Goal: Task Accomplishment & Management: Complete application form

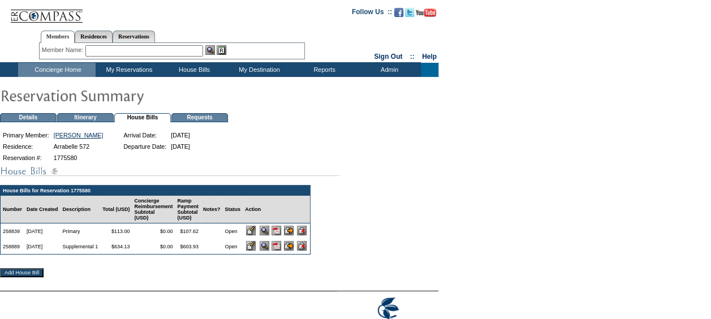
click at [256, 250] on input "image" at bounding box center [251, 246] width 10 height 10
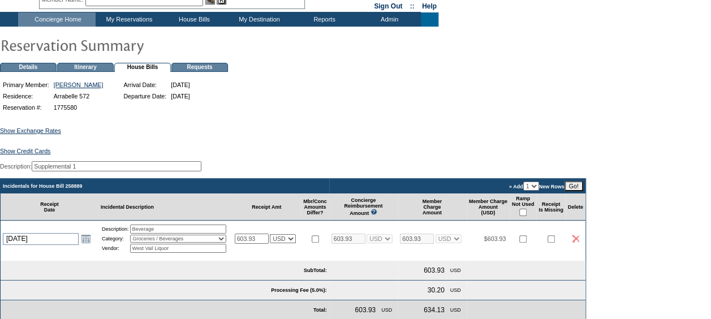
scroll to position [113, 0]
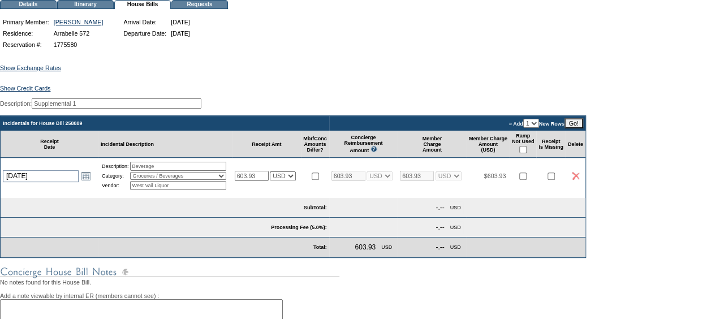
drag, startPoint x: 267, startPoint y: 185, endPoint x: 189, endPoint y: 183, distance: 78.6
click at [192, 184] on tr "[DATE] [DATE] Open the calendar popup. << < [DATE] > >> S M T W T F S 36 31 1 2…" at bounding box center [293, 176] width 585 height 36
type input "6"
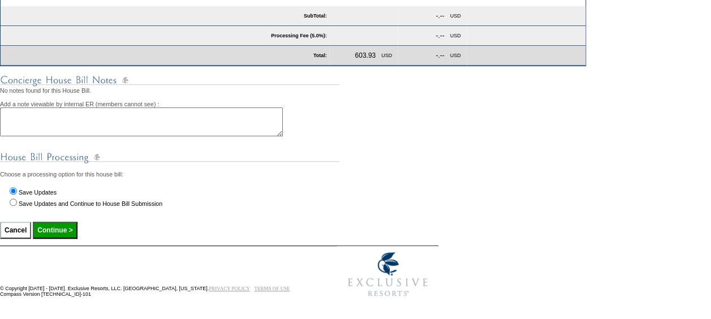
scroll to position [318, 0]
type input "660.69"
select select "1"
type input "660.69"
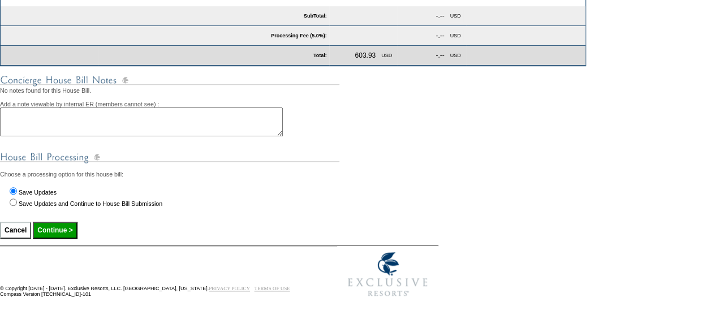
select select "1"
click at [62, 225] on input "Continue >" at bounding box center [55, 230] width 44 height 17
type input "Processing..."
